Goal: Information Seeking & Learning: Learn about a topic

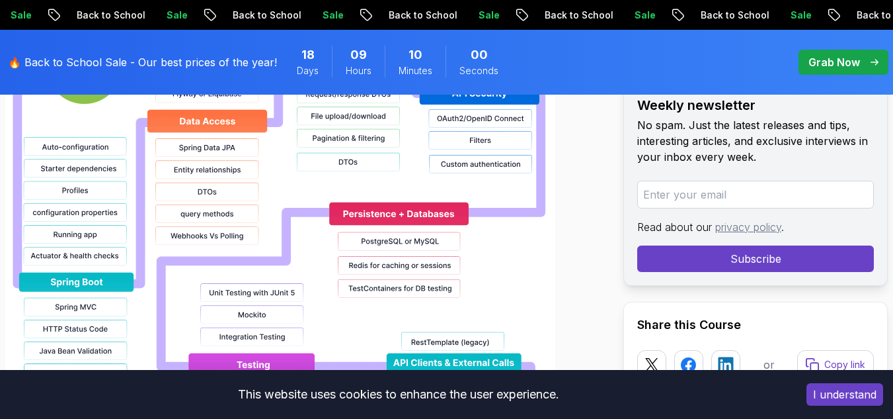
scroll to position [1353, 0]
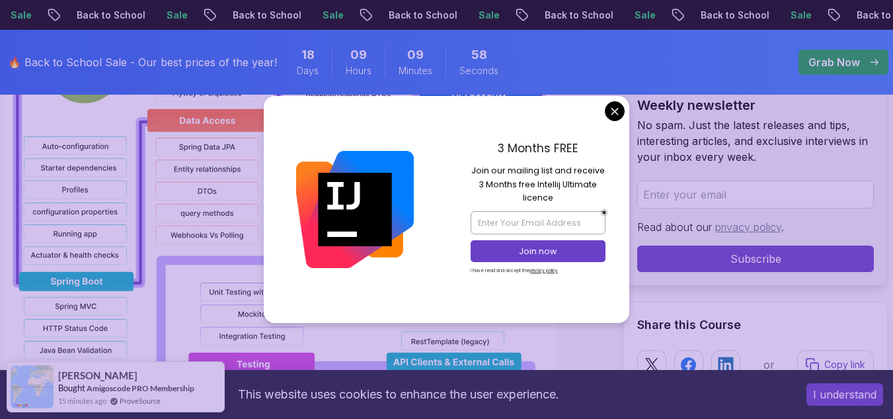
click at [822, 397] on button "I understand" at bounding box center [845, 394] width 77 height 22
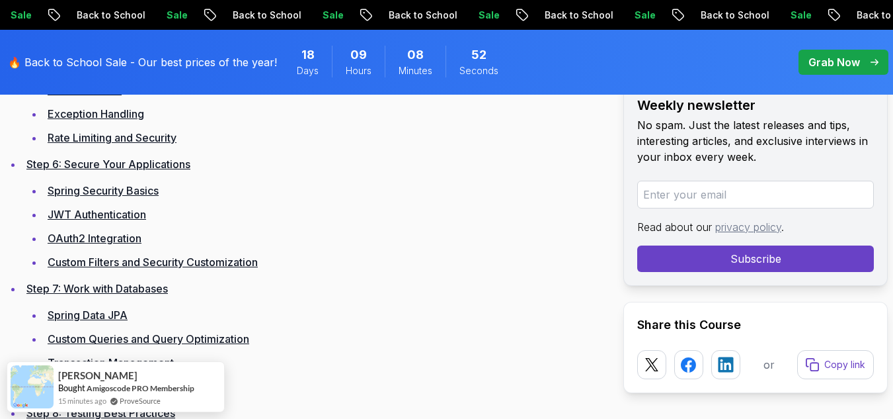
scroll to position [2546, 0]
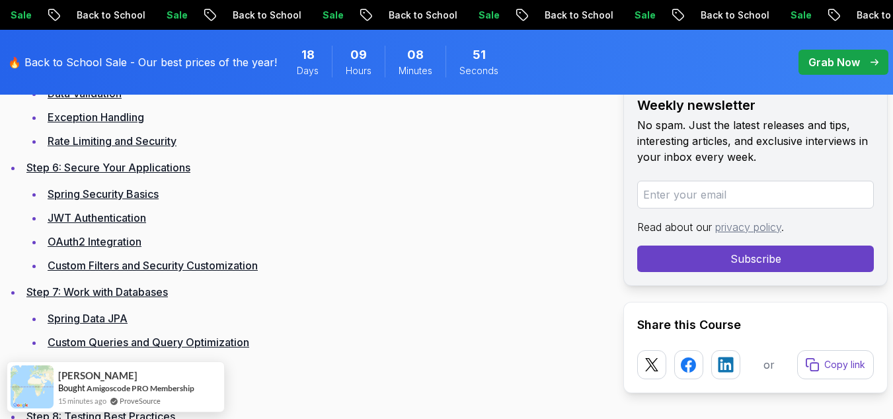
click at [112, 187] on link "Spring Security Basics" at bounding box center [103, 193] width 111 height 13
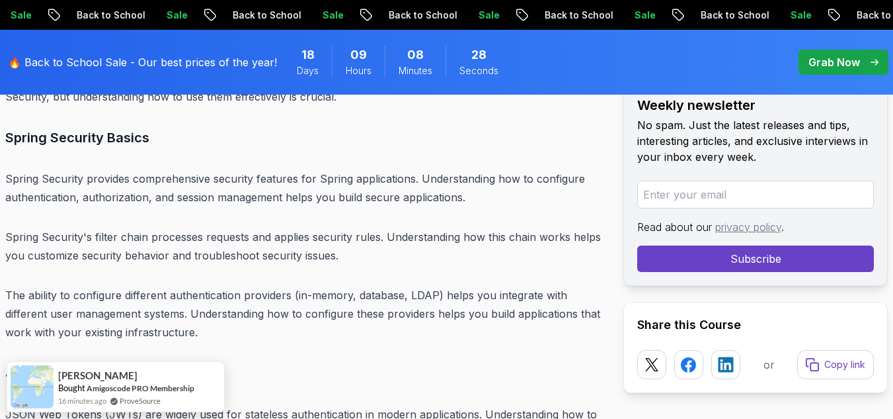
scroll to position [9718, 0]
drag, startPoint x: 13, startPoint y: 226, endPoint x: 157, endPoint y: 220, distance: 144.3
click at [157, 227] on p "Spring Security's filter chain processes requests and applies security rules. U…" at bounding box center [303, 245] width 597 height 37
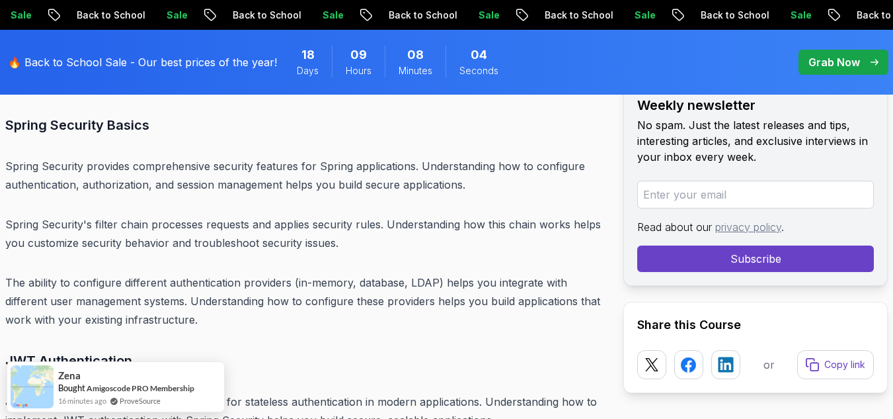
scroll to position [9731, 0]
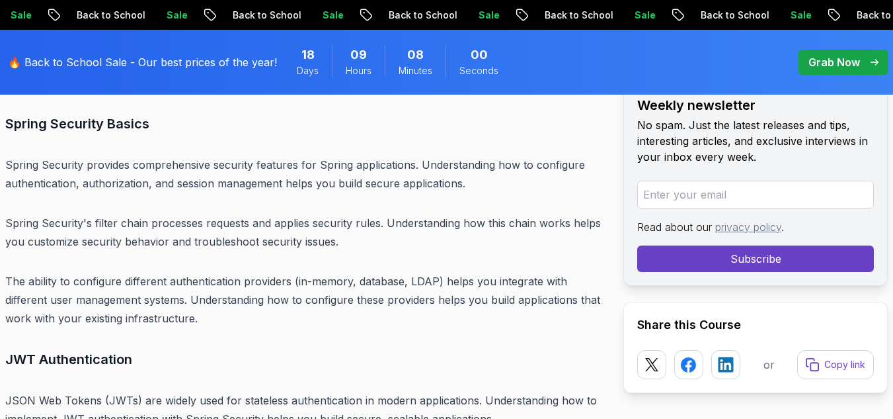
click at [440, 272] on p "The ability to configure different authentication providers (in-memory, databas…" at bounding box center [303, 300] width 597 height 56
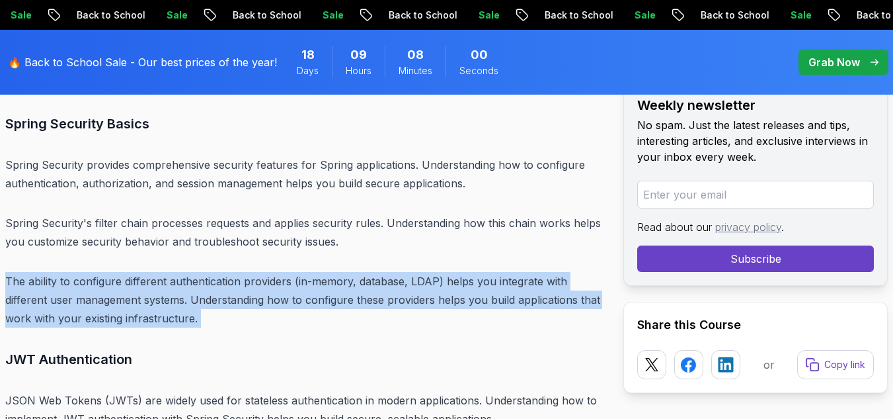
click at [440, 272] on p "The ability to configure different authentication providers (in-memory, databas…" at bounding box center [303, 300] width 597 height 56
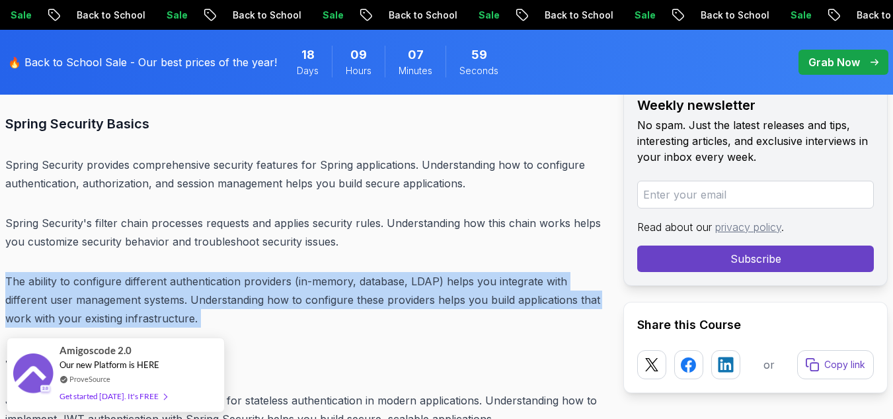
click at [440, 272] on p "The ability to configure different authentication providers (in-memory, databas…" at bounding box center [303, 300] width 597 height 56
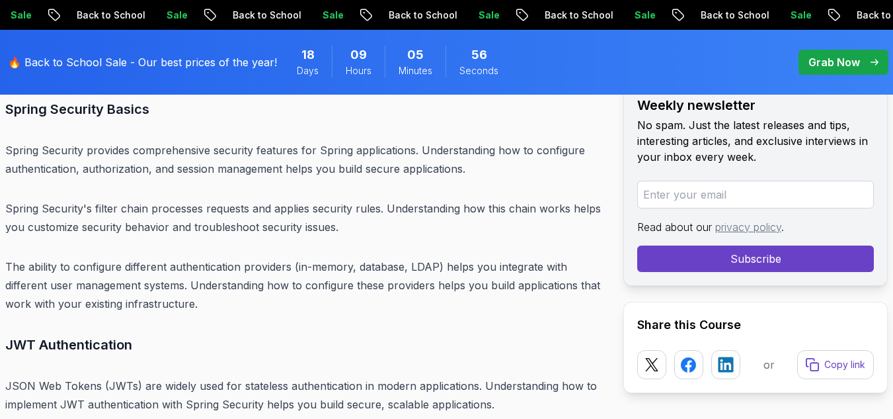
scroll to position [9745, 0]
click at [350, 200] on p "Spring Security's filter chain processes requests and applies security rules. U…" at bounding box center [303, 218] width 597 height 37
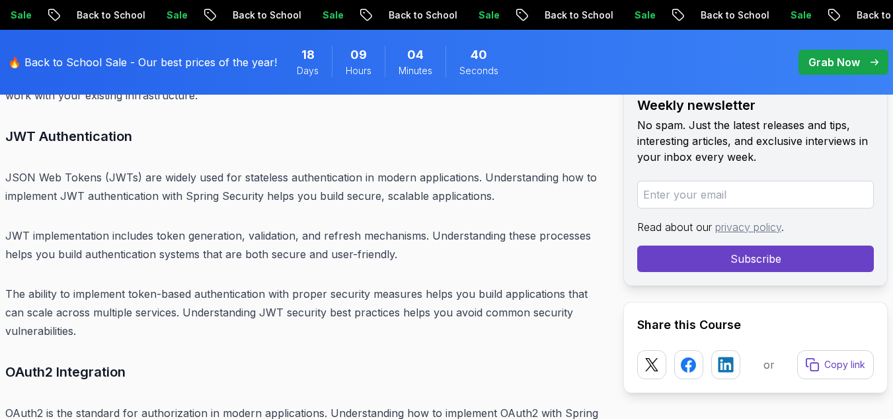
scroll to position [9954, 0]
click at [101, 298] on p "The ability to implement token-based authentication with proper security measur…" at bounding box center [303, 312] width 597 height 56
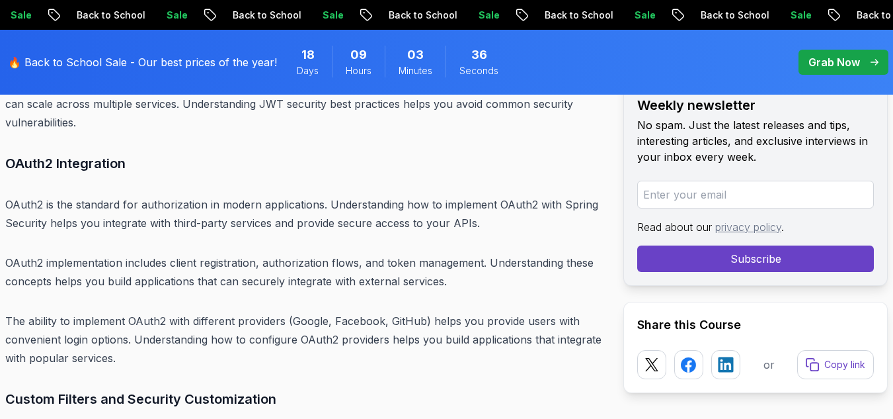
scroll to position [10163, 0]
drag, startPoint x: 444, startPoint y: 246, endPoint x: 330, endPoint y: 243, distance: 113.8
click at [330, 253] on p "OAuth2 implementation includes client registration, authorization flows, and to…" at bounding box center [303, 271] width 597 height 37
click at [442, 253] on p "OAuth2 implementation includes client registration, authorization flows, and to…" at bounding box center [303, 271] width 597 height 37
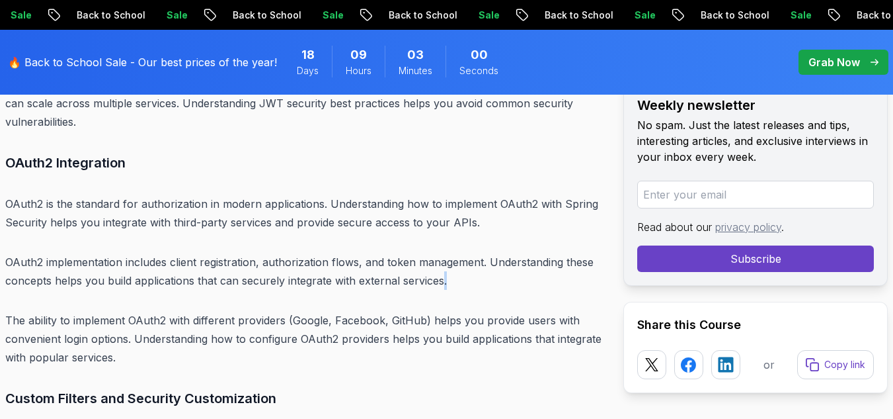
click at [442, 253] on p "OAuth2 implementation includes client registration, authorization flows, and to…" at bounding box center [303, 271] width 597 height 37
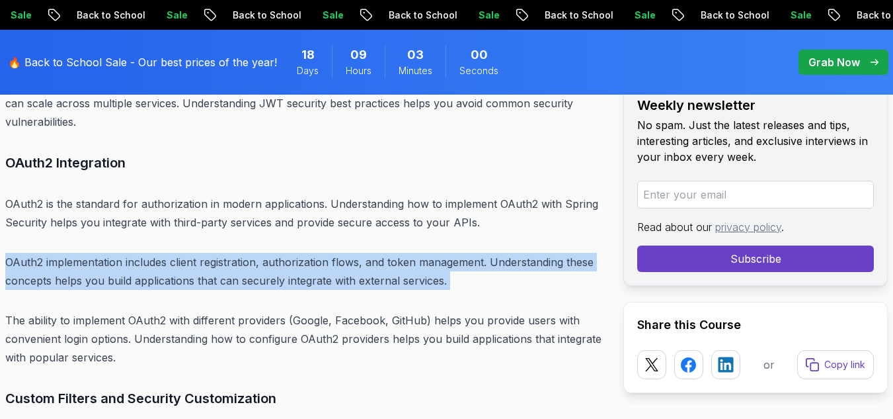
click at [442, 253] on p "OAuth2 implementation includes client registration, authorization flows, and to…" at bounding box center [303, 271] width 597 height 37
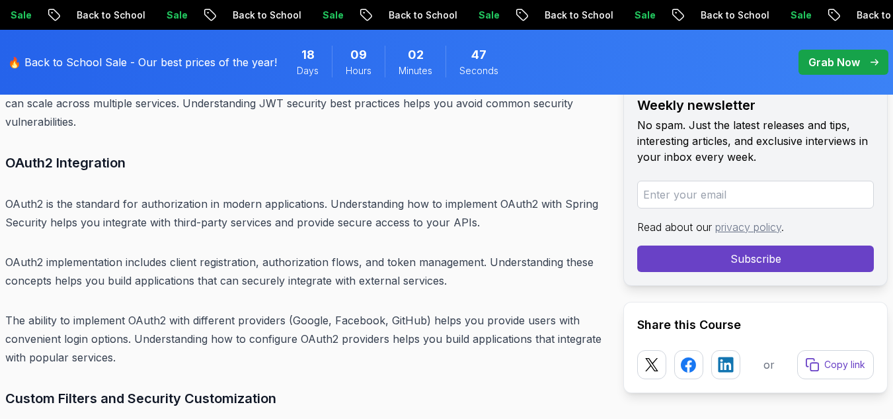
click at [99, 311] on p "The ability to implement OAuth2 with different providers (Google, Facebook, Git…" at bounding box center [303, 339] width 597 height 56
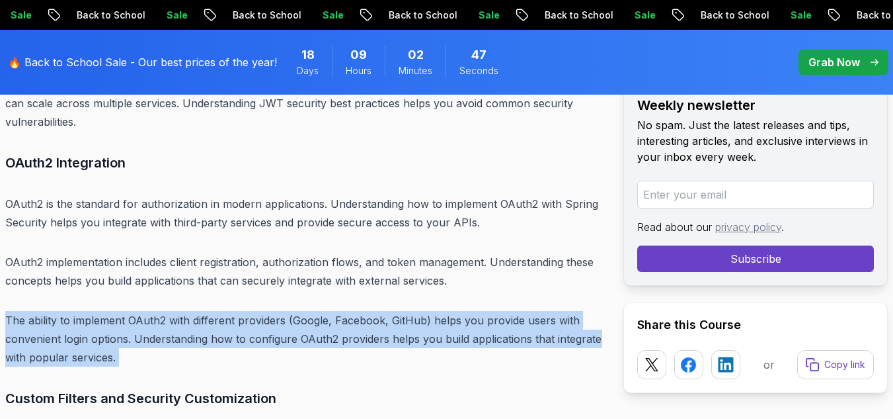
click at [99, 311] on p "The ability to implement OAuth2 with different providers (Google, Facebook, Git…" at bounding box center [303, 339] width 597 height 56
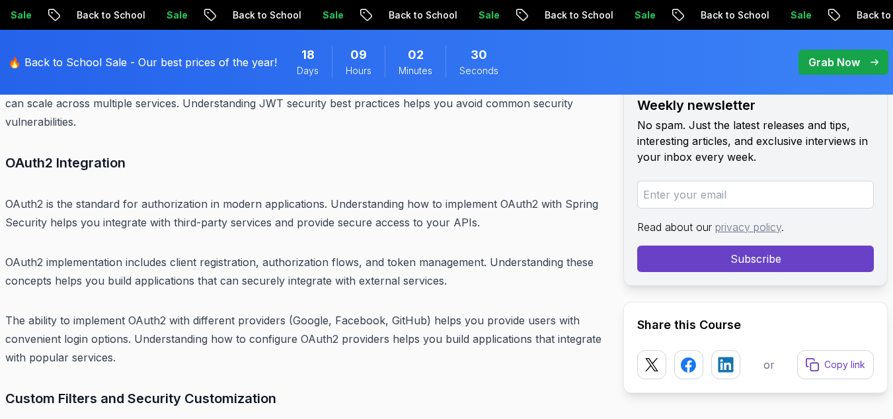
click at [128, 311] on p "The ability to implement OAuth2 with different providers (Google, Facebook, Git…" at bounding box center [303, 339] width 597 height 56
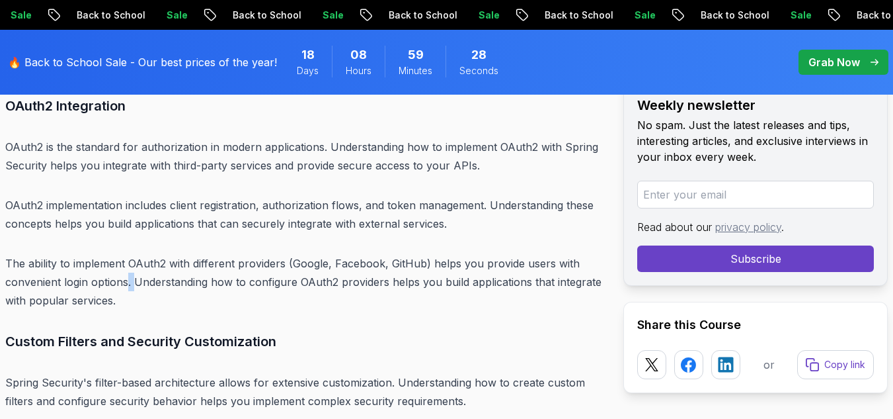
scroll to position [10221, 0]
click at [438, 329] on h3 "Custom Filters and Security Customization" at bounding box center [303, 339] width 597 height 21
click at [139, 263] on p "The ability to implement OAuth2 with different providers (Google, Facebook, Git…" at bounding box center [303, 281] width 597 height 56
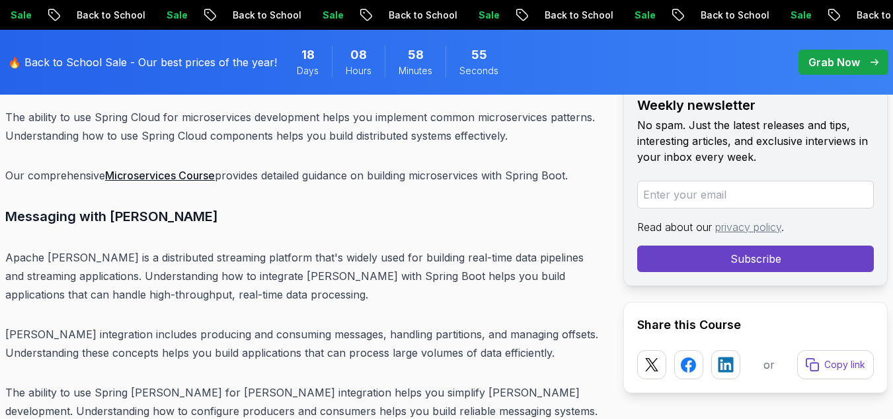
scroll to position [14160, 0]
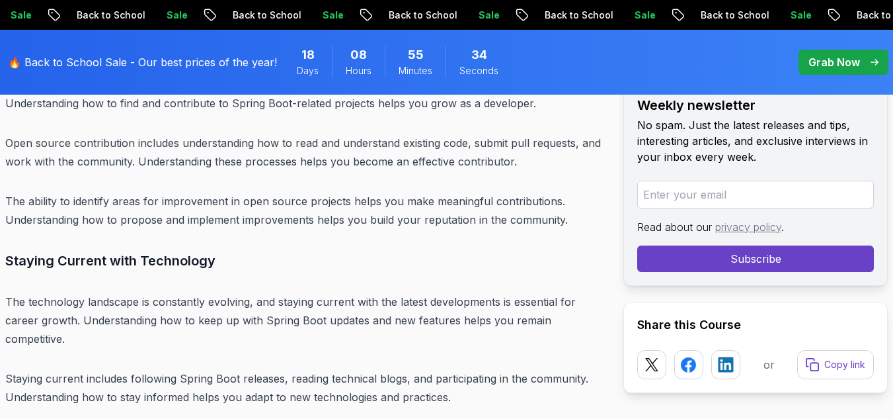
scroll to position [15966, 0]
